Goal: Task Accomplishment & Management: Manage account settings

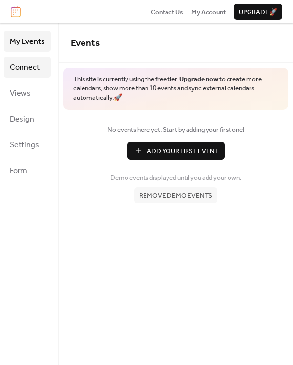
click at [17, 75] on span "Connect" at bounding box center [25, 67] width 30 height 15
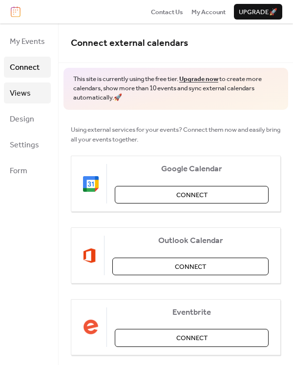
click at [34, 90] on link "Views" at bounding box center [27, 92] width 47 height 21
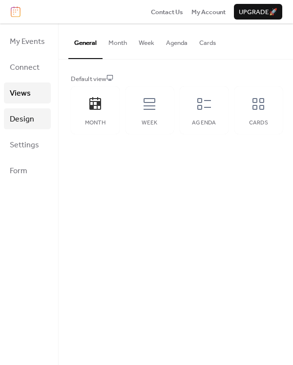
click at [37, 123] on link "Design" at bounding box center [27, 118] width 47 height 21
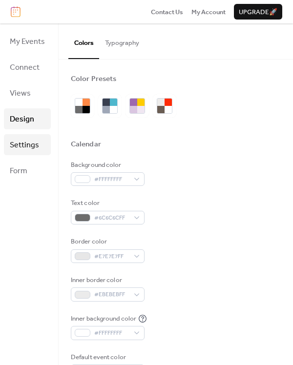
click at [39, 149] on span "Settings" at bounding box center [24, 145] width 29 height 15
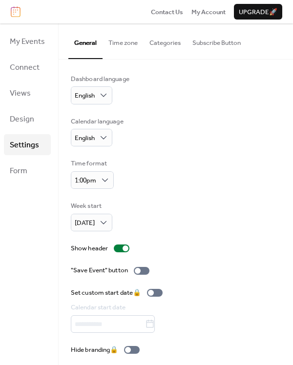
scroll to position [10, 0]
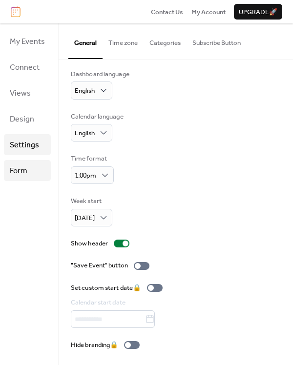
click at [47, 174] on link "Form" at bounding box center [27, 170] width 47 height 21
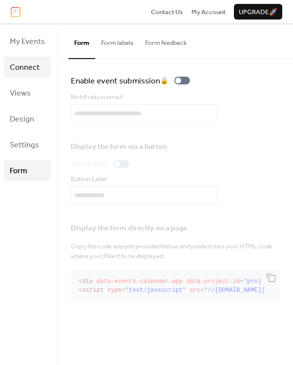
click at [40, 74] on span "Connect" at bounding box center [25, 67] width 30 height 15
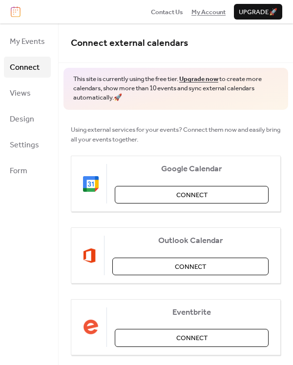
click at [192, 11] on span "My Account" at bounding box center [208, 12] width 34 height 10
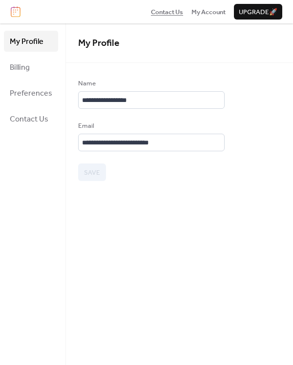
click at [151, 10] on span "Contact Us" at bounding box center [167, 12] width 32 height 10
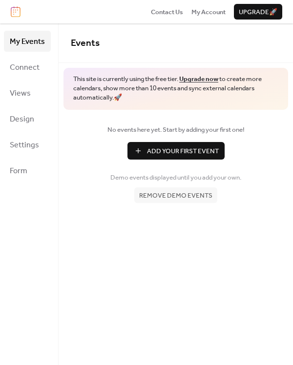
click at [148, 156] on span "Add Your First Event" at bounding box center [183, 151] width 72 height 10
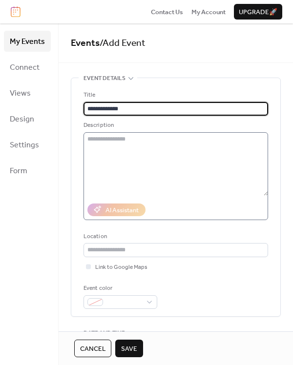
type input "**********"
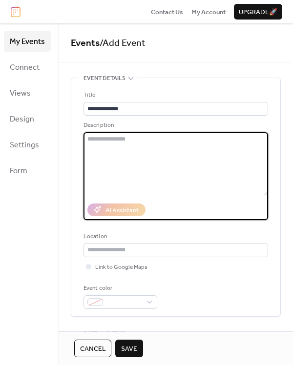
click at [187, 155] on textarea at bounding box center [175, 163] width 184 height 63
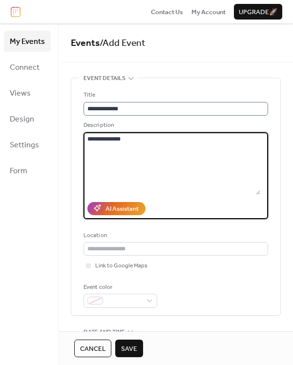
type textarea "**********"
click at [204, 115] on input "**********" at bounding box center [175, 109] width 184 height 14
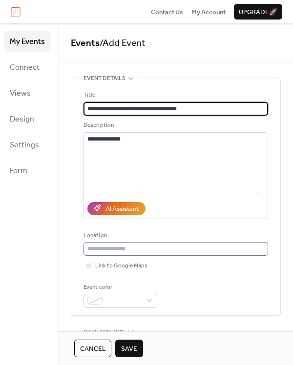
type input "**********"
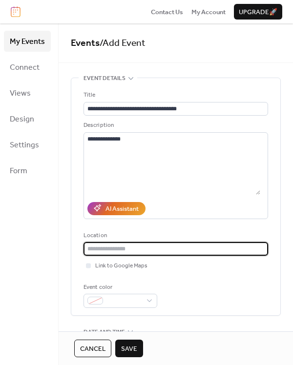
click at [233, 256] on input "text" at bounding box center [175, 249] width 184 height 14
type input "*"
click at [157, 307] on div at bounding box center [120, 301] width 74 height 14
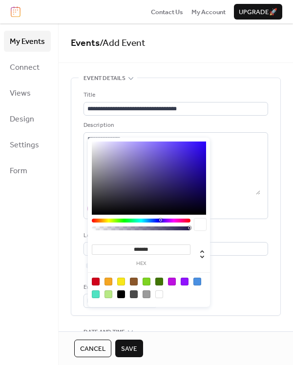
click at [200, 285] on div at bounding box center [197, 281] width 8 height 8
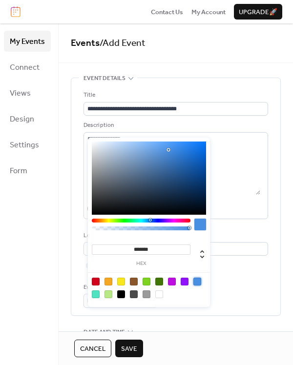
type input "*******"
click at [199, 285] on div at bounding box center [197, 281] width 8 height 8
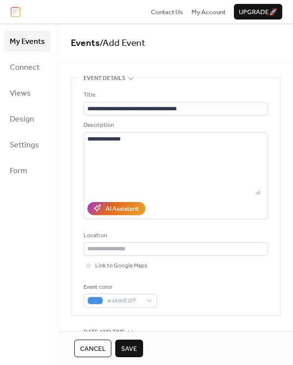
click at [244, 298] on div "Event color #4A90E2FF" at bounding box center [175, 294] width 184 height 25
click at [137, 344] on span "Save" at bounding box center [129, 349] width 16 height 10
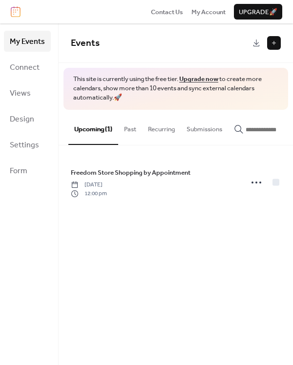
click at [142, 138] on button "Past" at bounding box center [130, 127] width 24 height 34
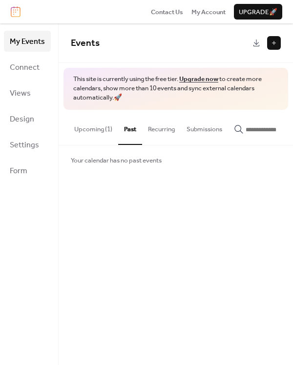
click at [180, 139] on button "Recurring" at bounding box center [161, 127] width 39 height 34
click at [97, 138] on button "Upcoming (1)" at bounding box center [93, 127] width 50 height 34
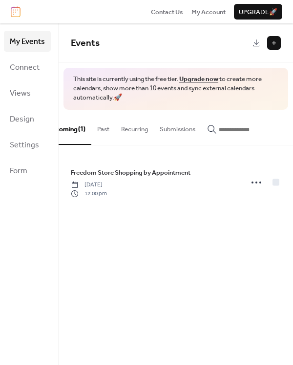
scroll to position [0, 69]
click at [185, 141] on button "Submissions" at bounding box center [177, 127] width 47 height 34
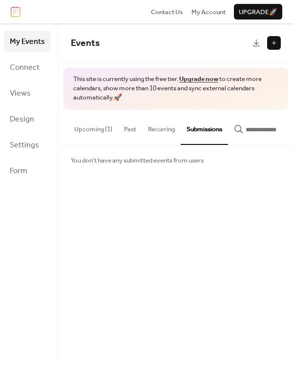
click at [95, 141] on button "Upcoming (1)" at bounding box center [93, 127] width 50 height 34
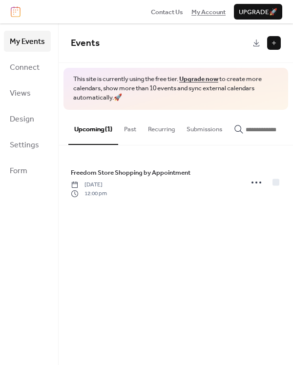
click at [191, 11] on span "My Account" at bounding box center [208, 12] width 34 height 10
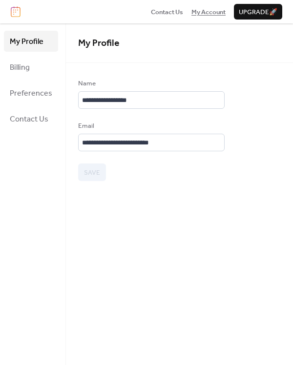
click at [191, 11] on span "My Account" at bounding box center [208, 12] width 34 height 10
click at [151, 13] on span "Contact Us" at bounding box center [167, 12] width 32 height 10
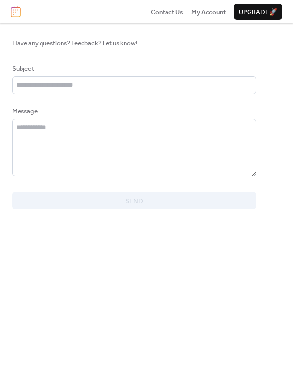
click at [238, 13] on span "Upgrade 🚀" at bounding box center [257, 12] width 39 height 10
click at [191, 11] on span "My Account" at bounding box center [208, 12] width 34 height 10
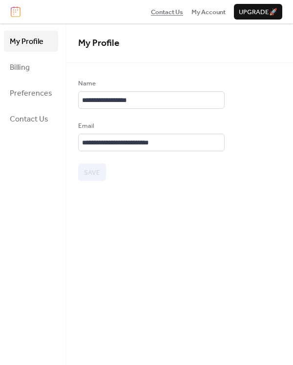
click at [151, 12] on span "Contact Us" at bounding box center [167, 12] width 32 height 10
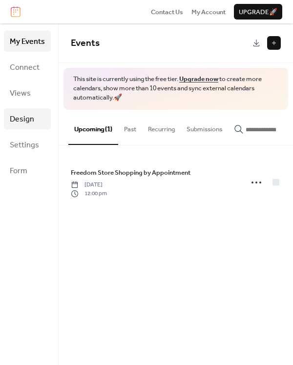
click at [38, 127] on link "Design" at bounding box center [27, 118] width 47 height 21
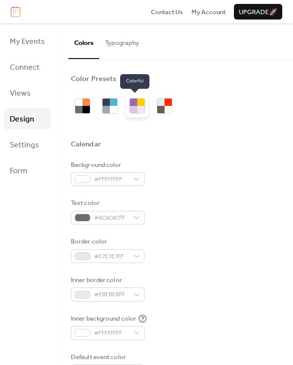
click at [142, 109] on div at bounding box center [140, 109] width 7 height 7
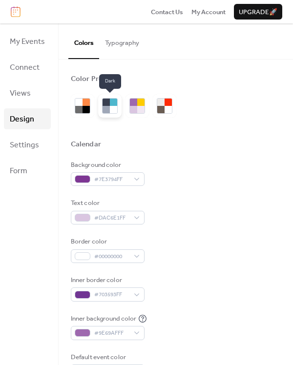
click at [110, 111] on div at bounding box center [105, 109] width 7 height 7
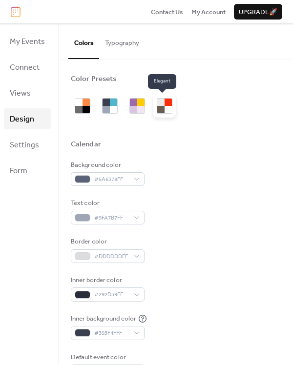
click at [172, 100] on div at bounding box center [167, 102] width 7 height 7
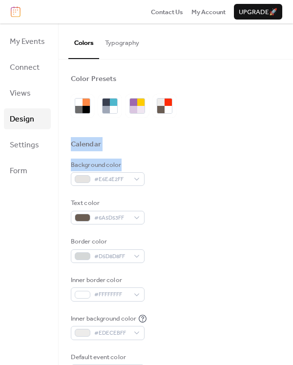
drag, startPoint x: 288, startPoint y: 74, endPoint x: 288, endPoint y: 173, distance: 98.5
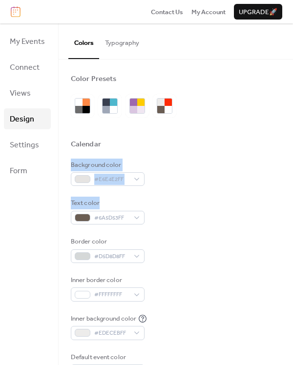
drag, startPoint x: 289, startPoint y: 148, endPoint x: 287, endPoint y: 228, distance: 80.0
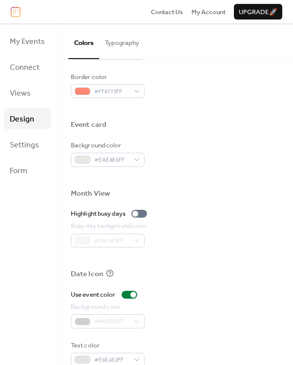
scroll to position [435, 0]
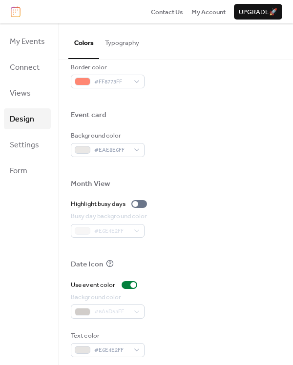
click at [147, 211] on div "Busy day background color" at bounding box center [109, 216] width 77 height 10
click at [38, 153] on span "Settings" at bounding box center [24, 145] width 29 height 15
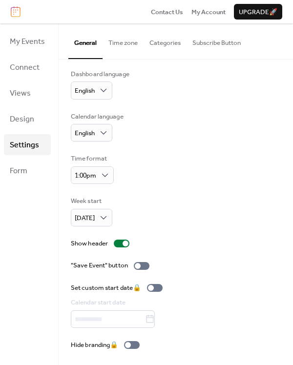
scroll to position [10, 0]
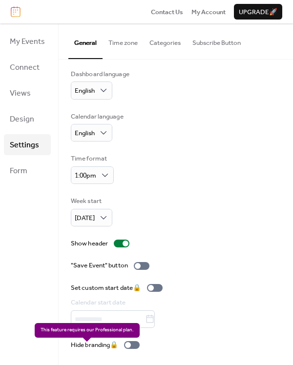
click at [143, 350] on div "Hide branding 🔒" at bounding box center [107, 345] width 73 height 10
